Goal: Task Accomplishment & Management: Manage account settings

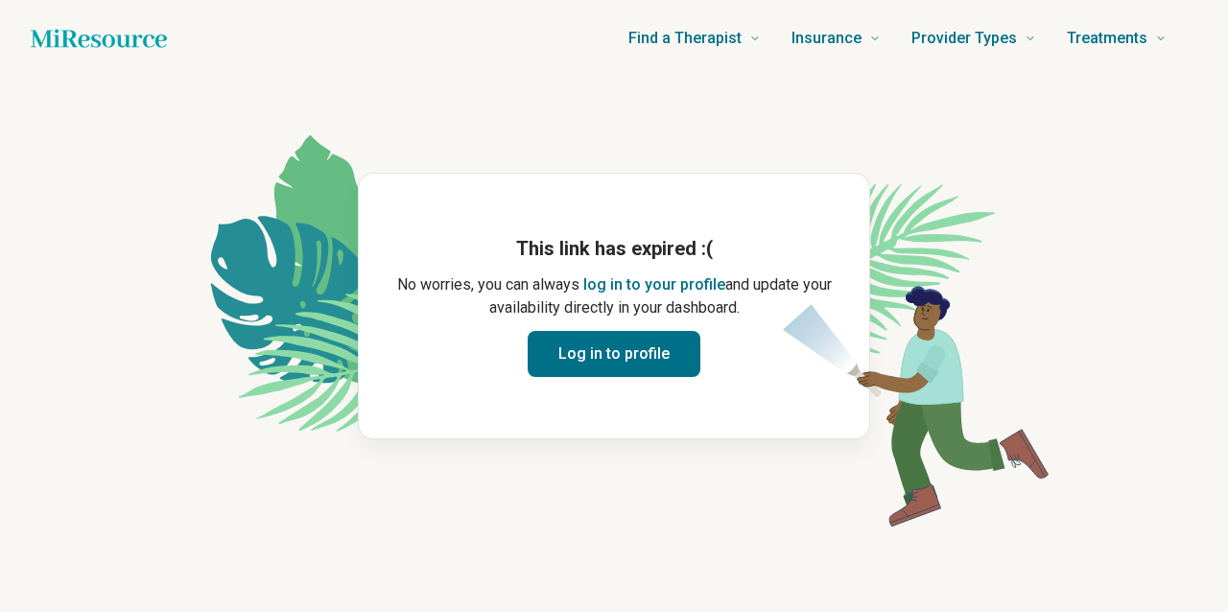
click at [614, 274] on button "log in to your profile" at bounding box center [654, 284] width 142 height 23
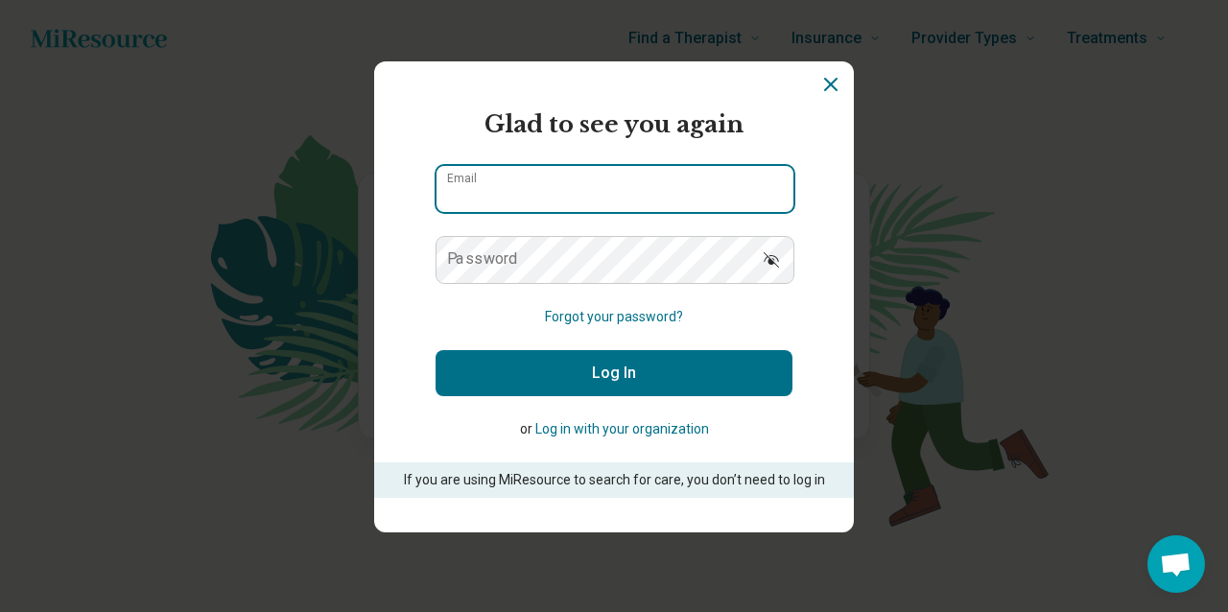
click at [641, 195] on input "Email" at bounding box center [614, 189] width 357 height 46
type input "**********"
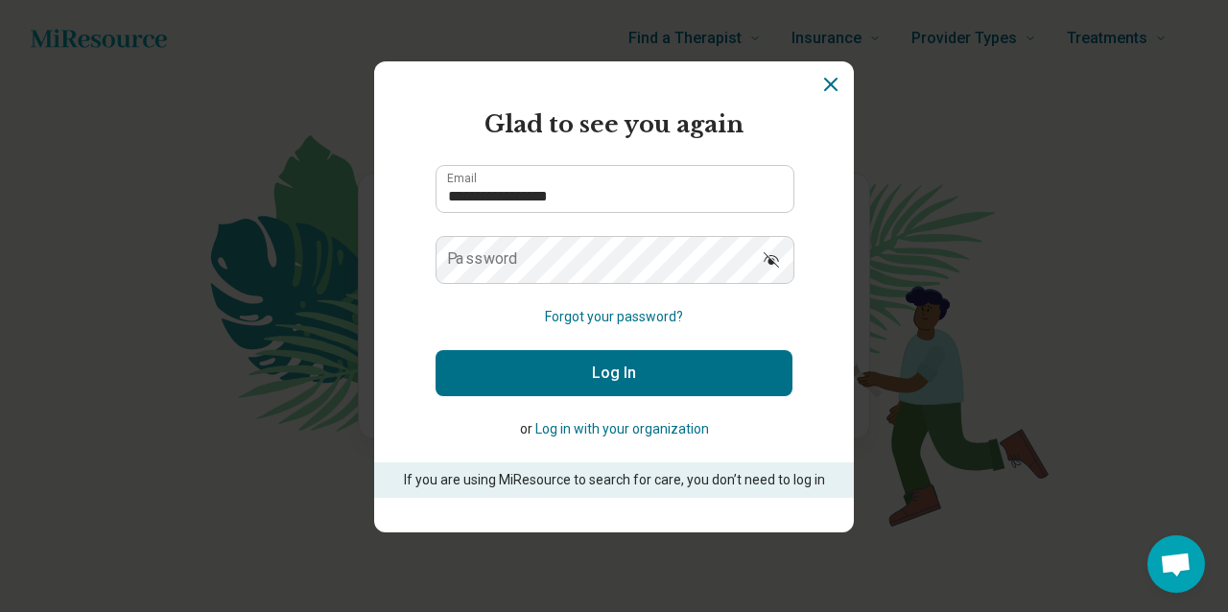
click at [625, 316] on button "Forgot your password?" at bounding box center [614, 317] width 138 height 20
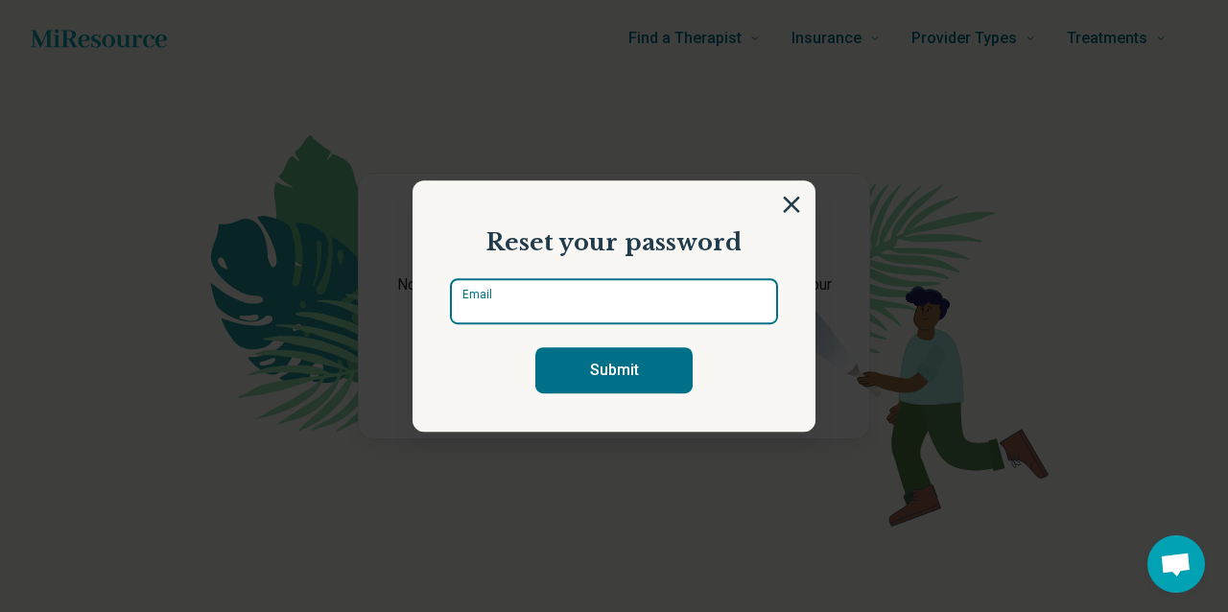
click at [625, 308] on input "Email" at bounding box center [614, 301] width 328 height 46
type input "**********"
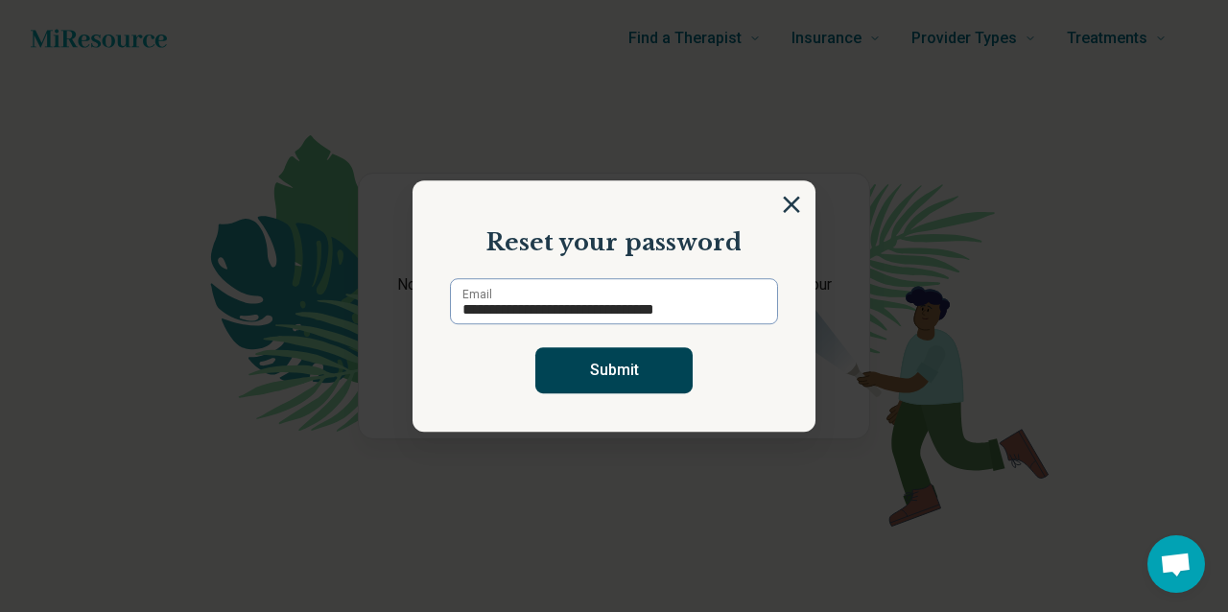
click at [609, 376] on button "Submit" at bounding box center [613, 370] width 157 height 46
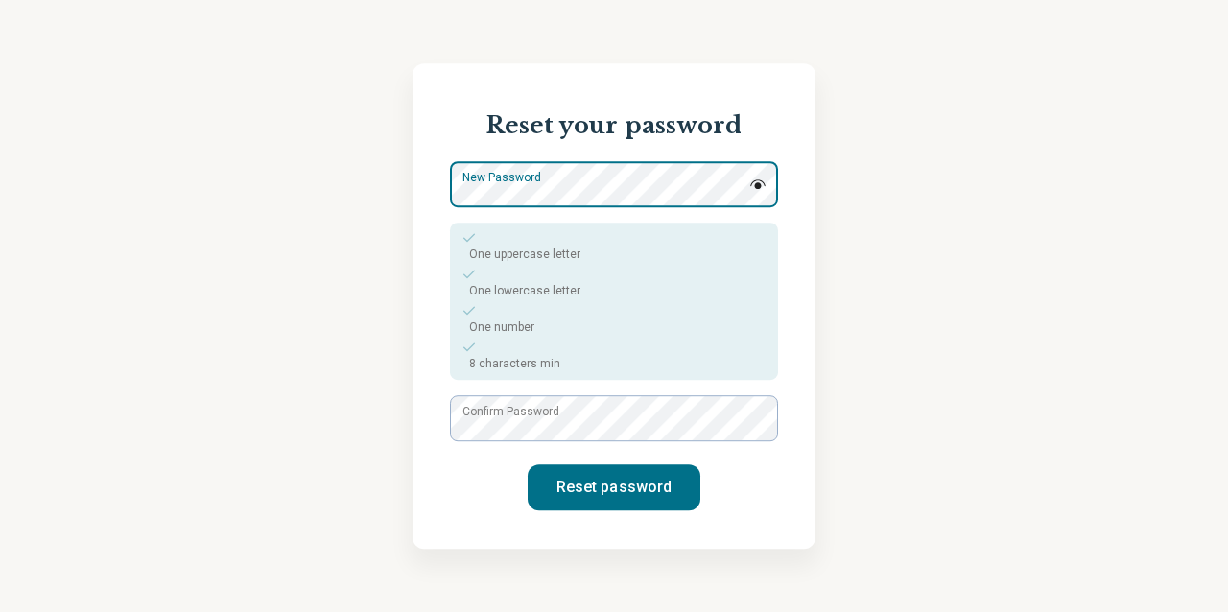
click at [665, 274] on div "New Password One uppercase letter One lowercase letter One number 8 characters …" at bounding box center [614, 270] width 328 height 219
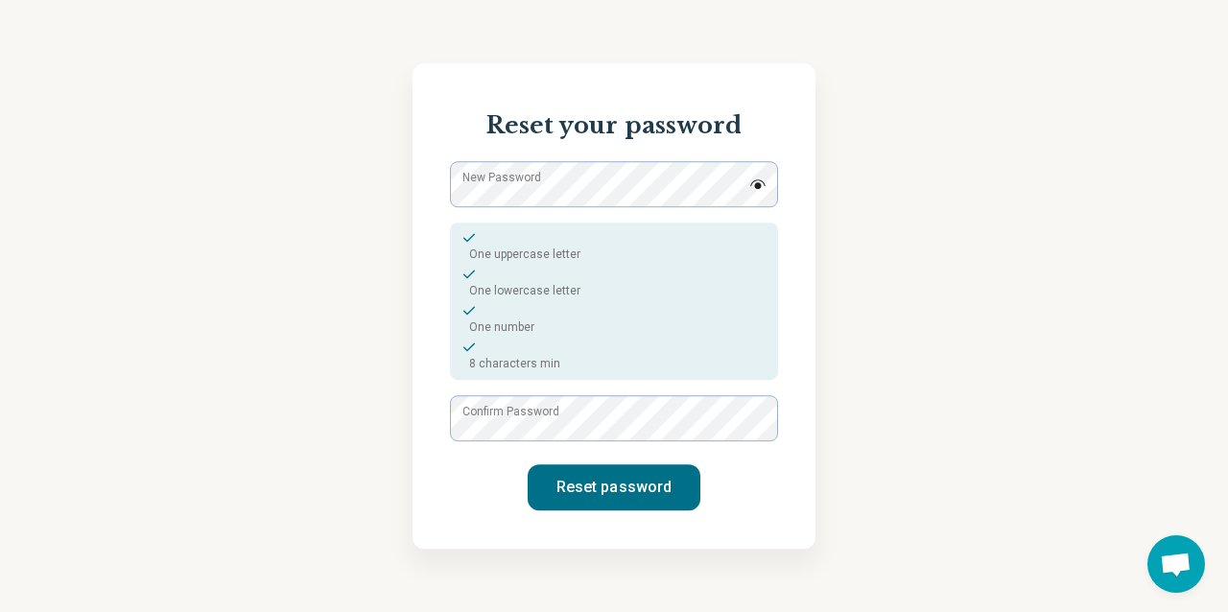
click at [539, 420] on label "Confirm Password" at bounding box center [510, 411] width 97 height 17
click at [552, 488] on button "Reset password" at bounding box center [613, 487] width 173 height 46
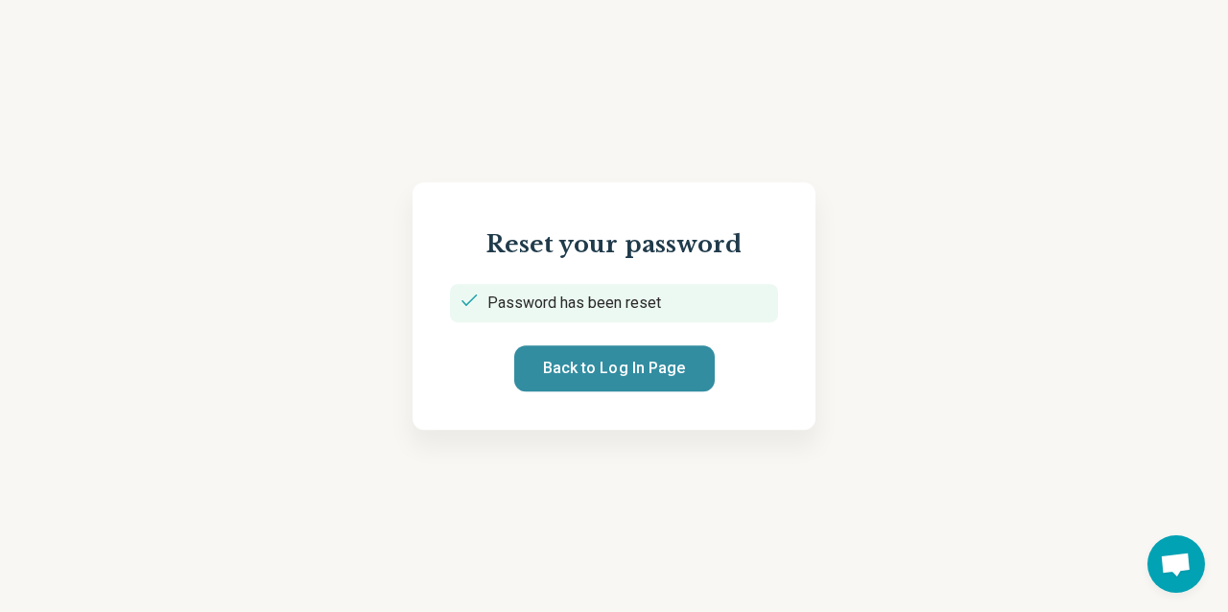
click at [567, 360] on button "Back to Log In Page" at bounding box center [614, 368] width 200 height 46
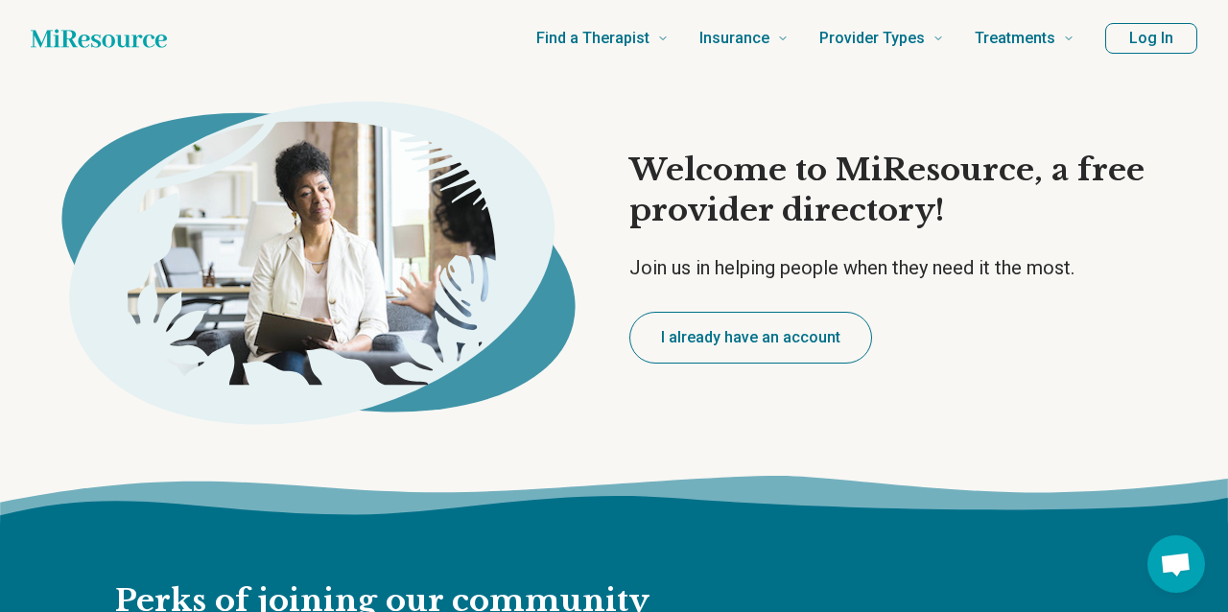
click at [1142, 34] on button "Log In" at bounding box center [1151, 38] width 92 height 31
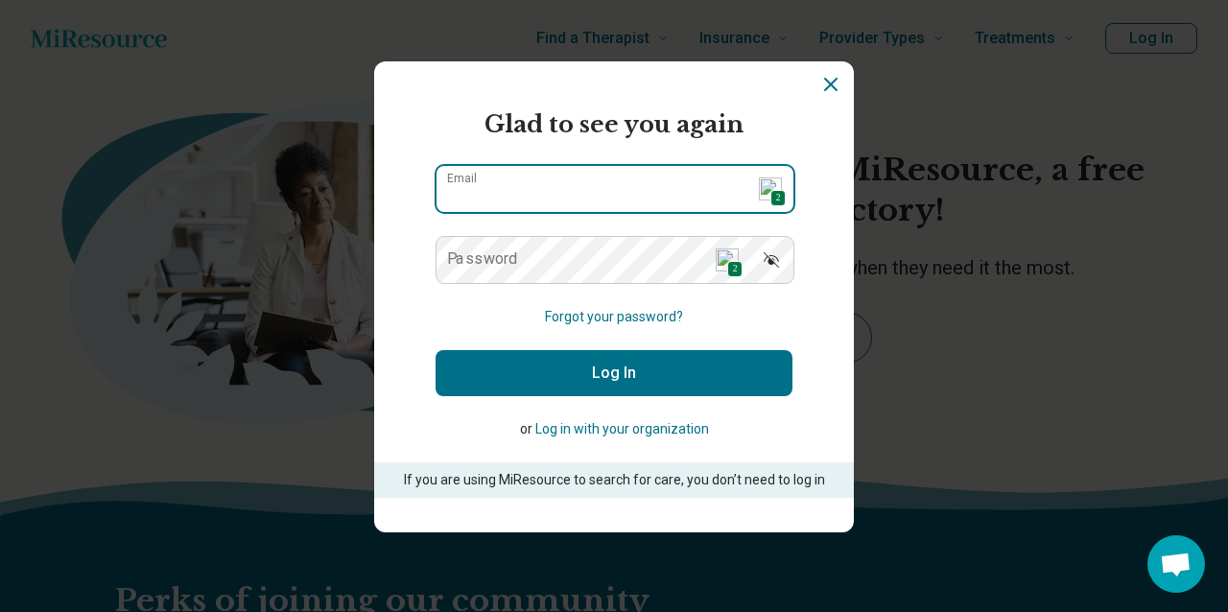
click at [658, 192] on input "Email" at bounding box center [614, 189] width 357 height 46
type input "**********"
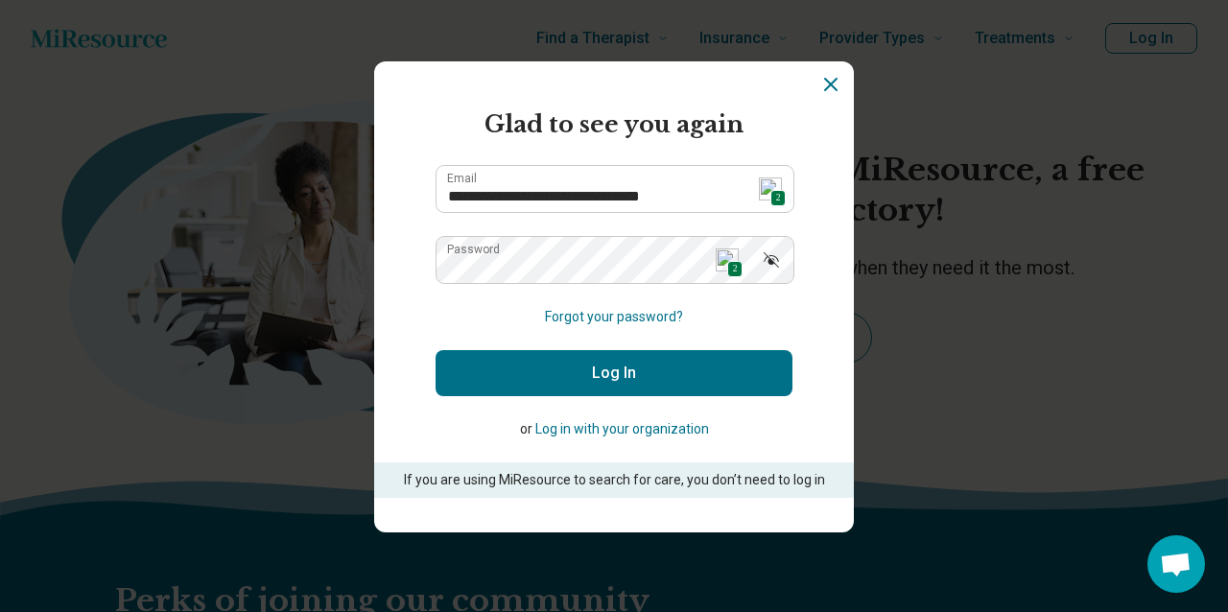
click at [550, 365] on button "Log In" at bounding box center [613, 373] width 357 height 46
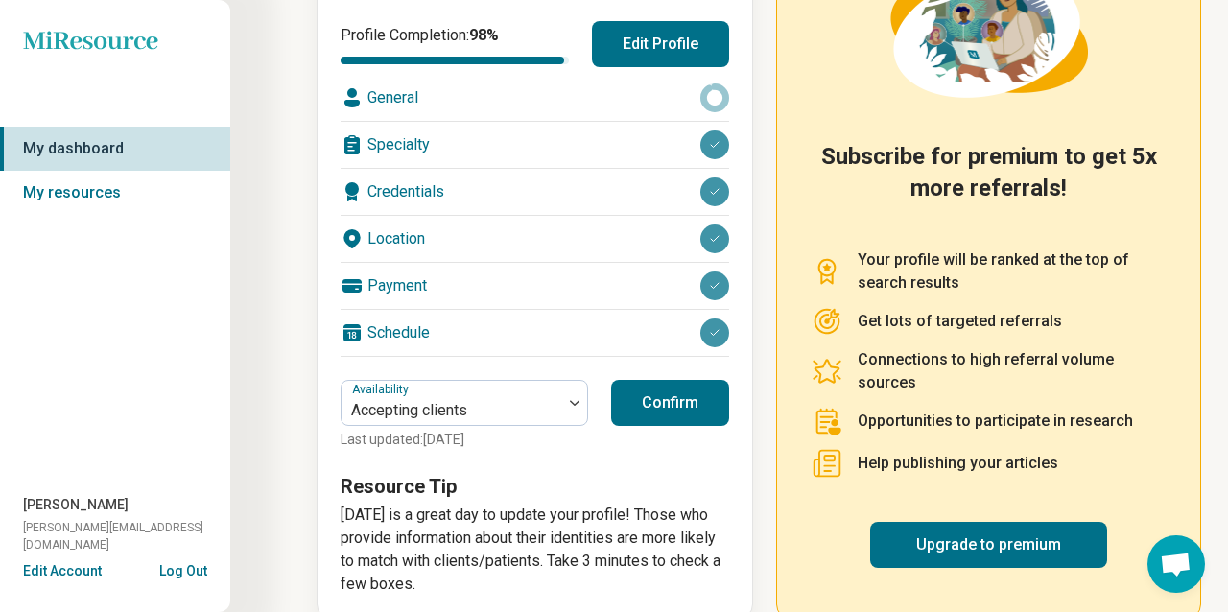
scroll to position [294, 0]
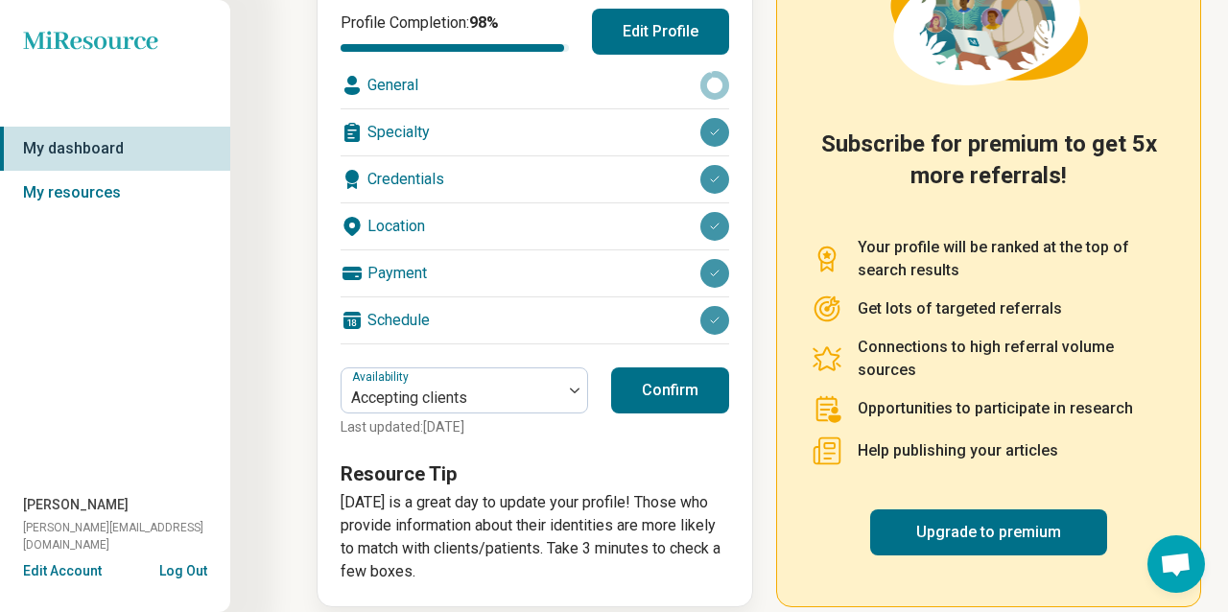
click at [641, 385] on button "Confirm" at bounding box center [670, 390] width 118 height 46
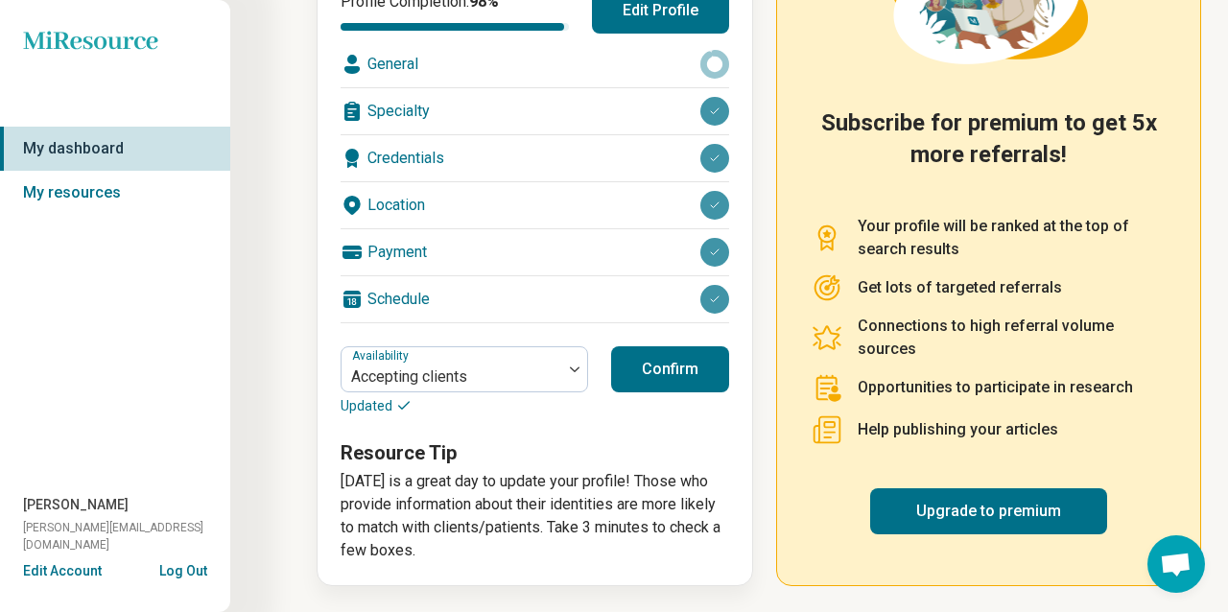
scroll to position [0, 0]
